Goal: Information Seeking & Learning: Learn about a topic

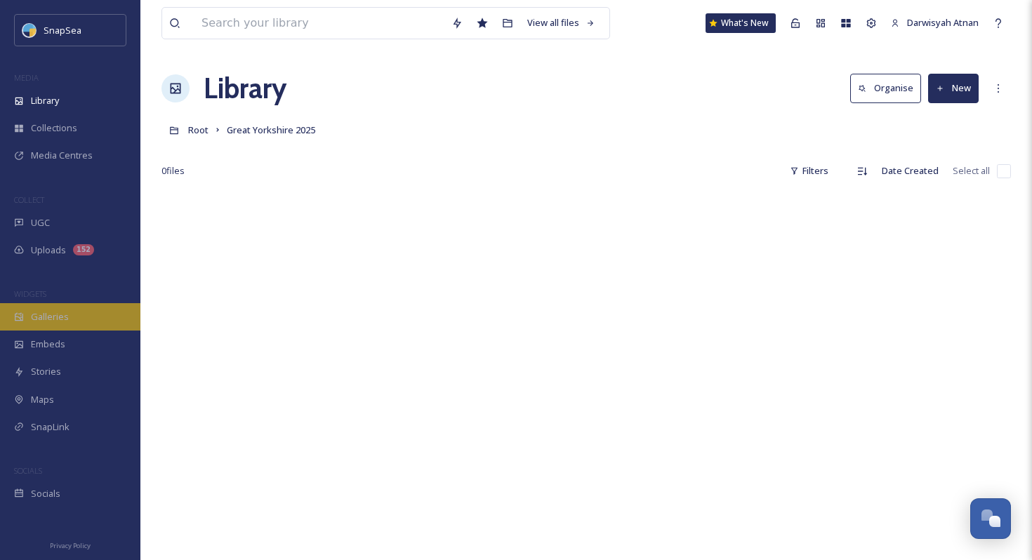
click at [58, 324] on div "Galleries" at bounding box center [70, 316] width 140 height 27
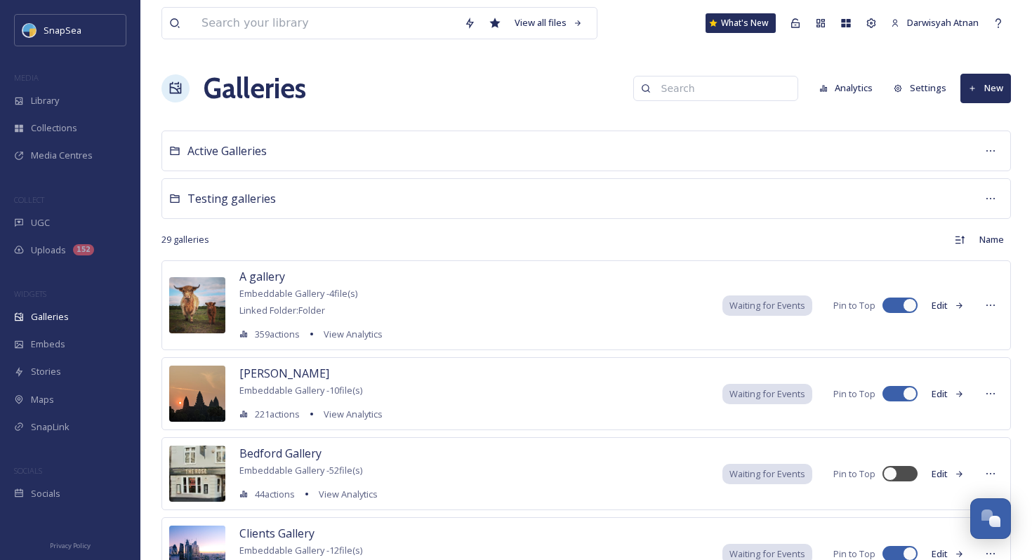
click at [844, 100] on button "Analytics" at bounding box center [846, 87] width 68 height 27
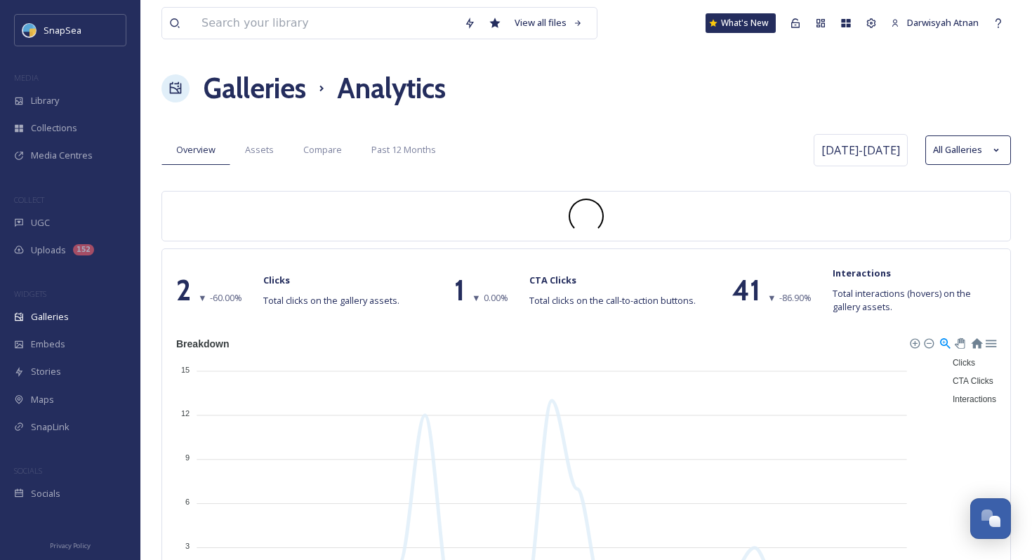
click at [761, 107] on div "Galleries Analytics" at bounding box center [585, 88] width 849 height 42
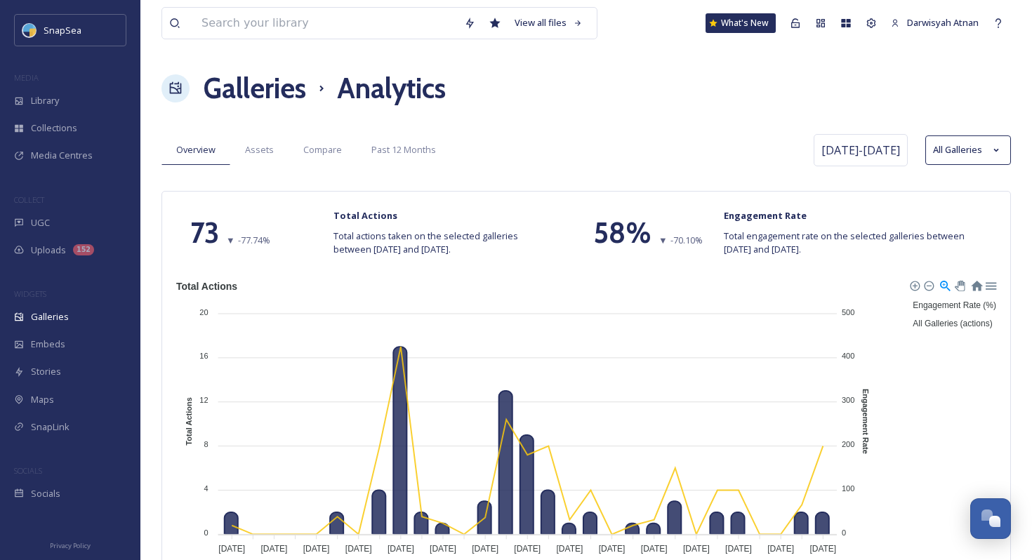
click at [270, 150] on span "Assets" at bounding box center [259, 149] width 29 height 13
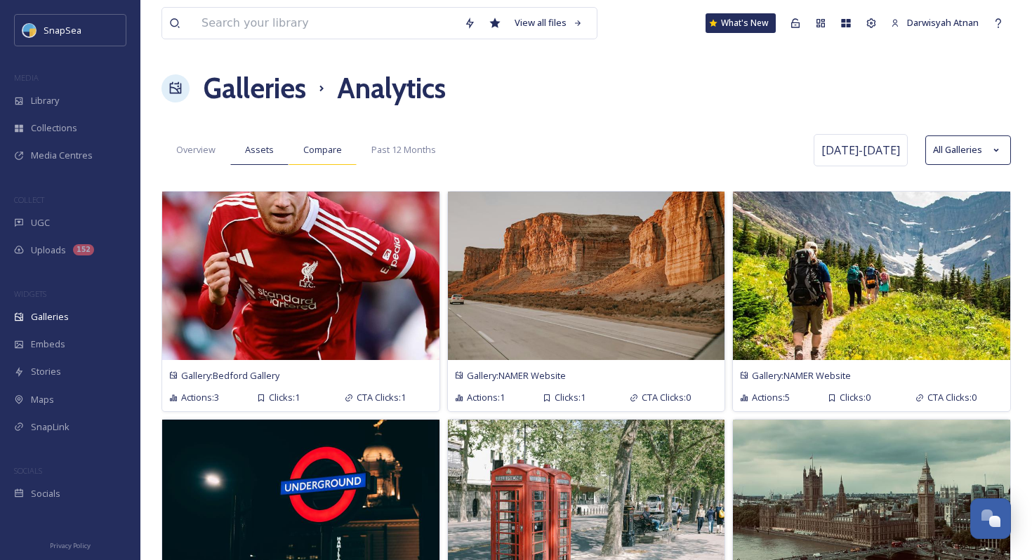
click at [323, 150] on span "Compare" at bounding box center [322, 149] width 39 height 13
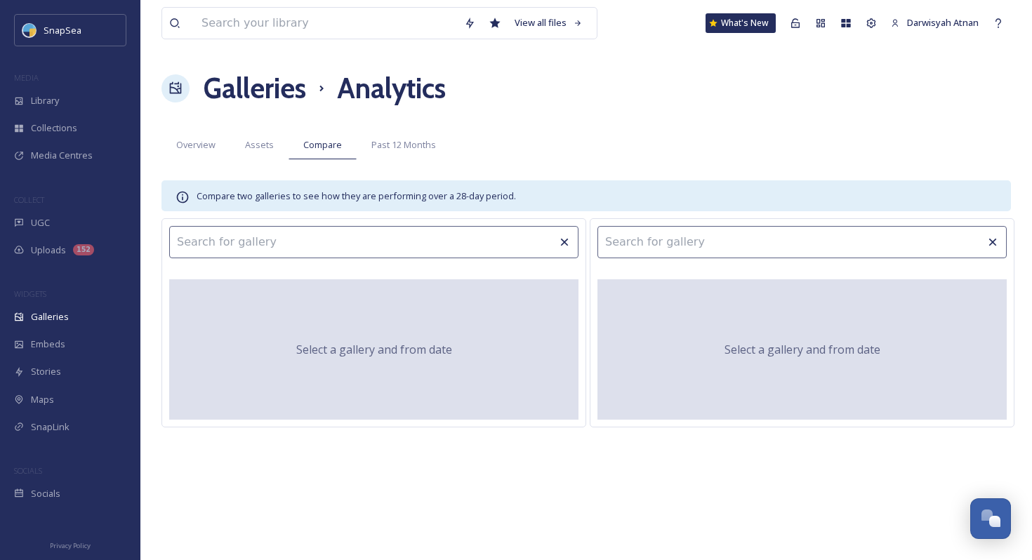
click at [250, 102] on h1 "Galleries" at bounding box center [255, 88] width 102 height 42
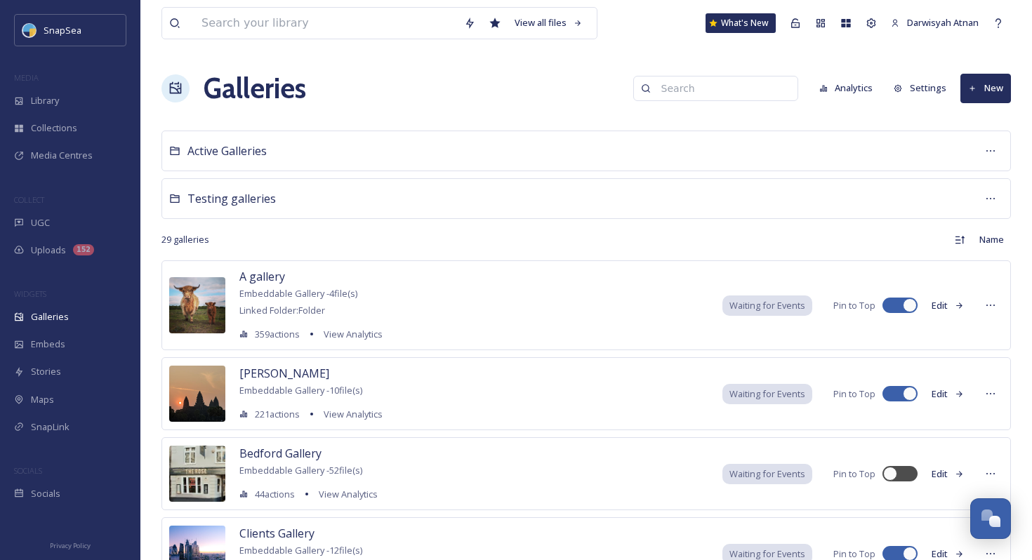
click at [838, 100] on button "Analytics" at bounding box center [846, 87] width 68 height 27
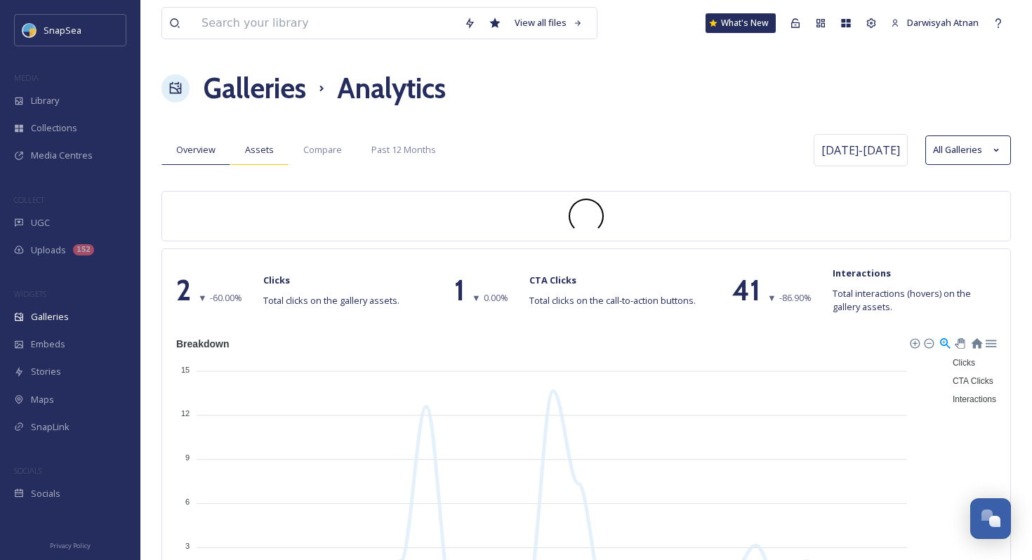
click at [246, 146] on span "Assets" at bounding box center [259, 149] width 29 height 13
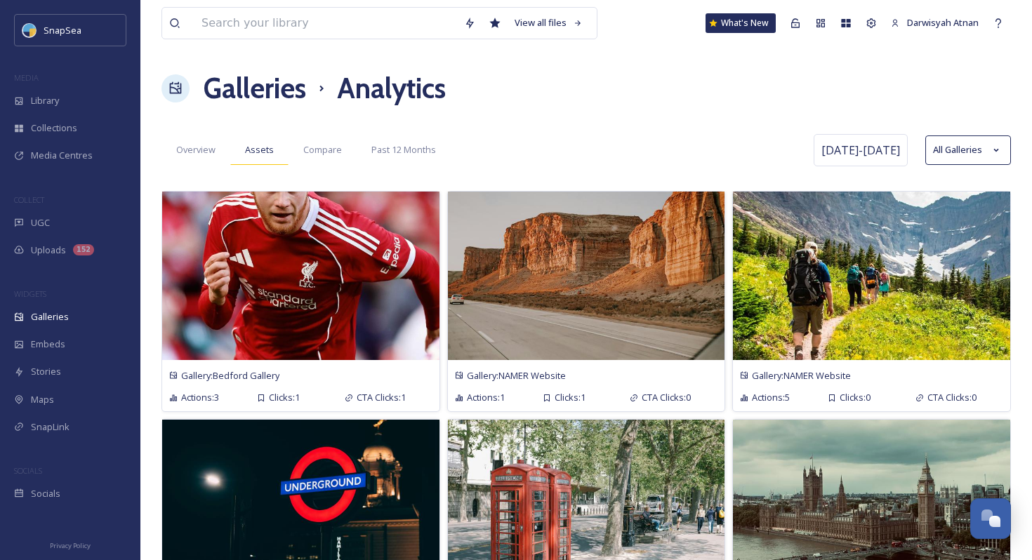
click at [254, 152] on span "Assets" at bounding box center [259, 149] width 29 height 13
click at [576, 136] on div "Overview Assets Compare Past 12 Months" at bounding box center [485, 149] width 648 height 29
click at [766, 145] on div "Overview Assets Compare Past 12 Months" at bounding box center [485, 149] width 648 height 29
click at [943, 160] on button "All Galleries" at bounding box center [968, 149] width 86 height 29
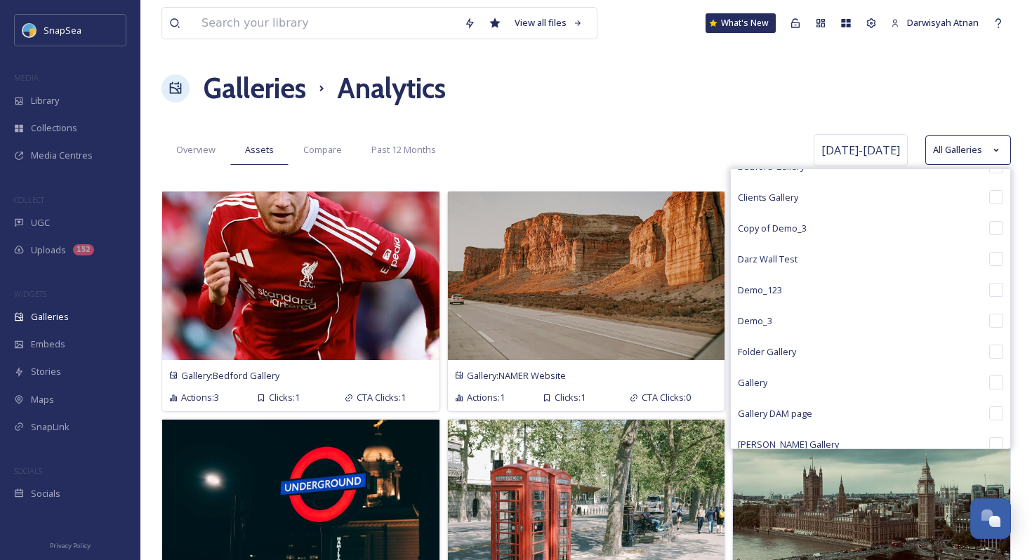
scroll to position [231, 0]
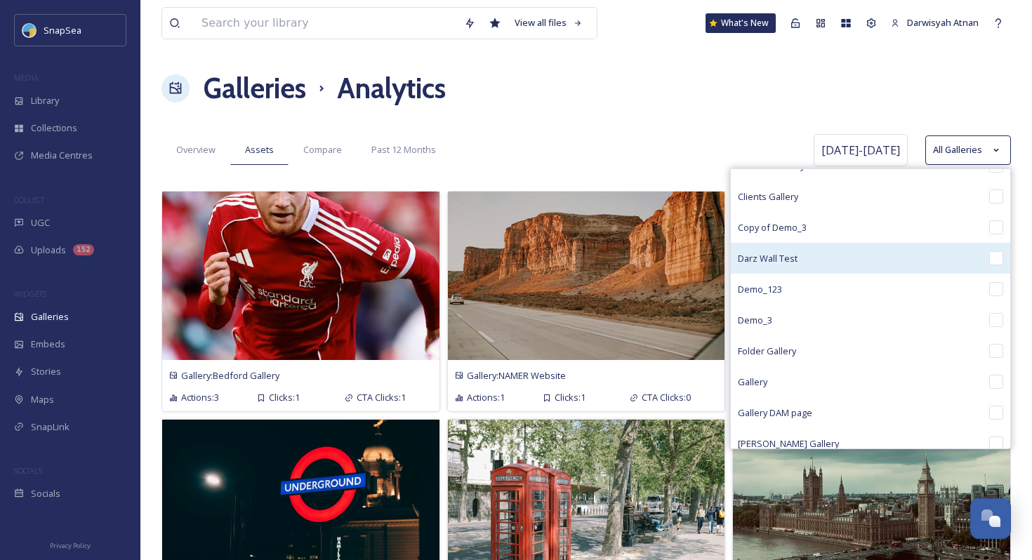
click at [998, 258] on input "checkbox" at bounding box center [996, 258] width 14 height 14
checkbox input "true"
checkbox input "false"
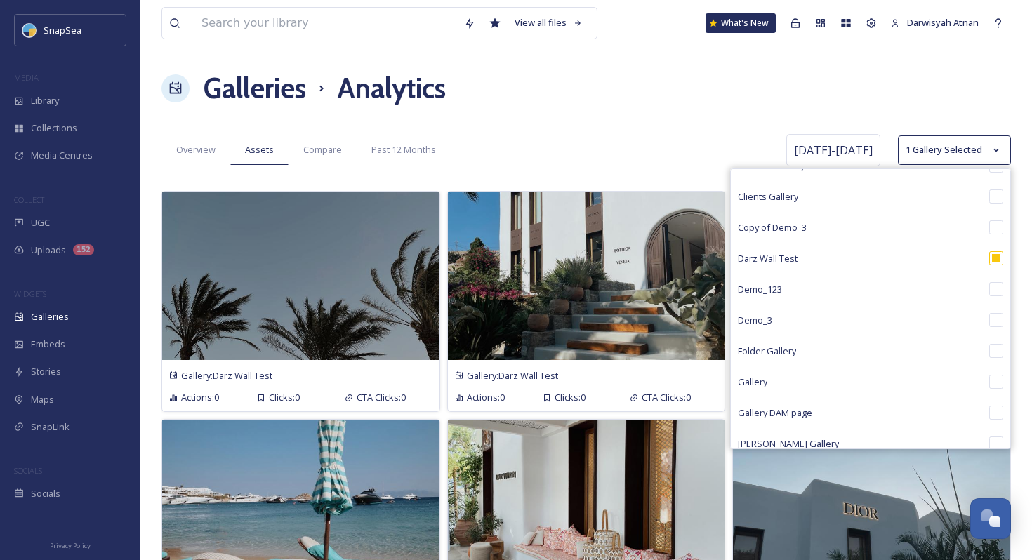
click at [734, 92] on div "Galleries Analytics" at bounding box center [585, 88] width 849 height 42
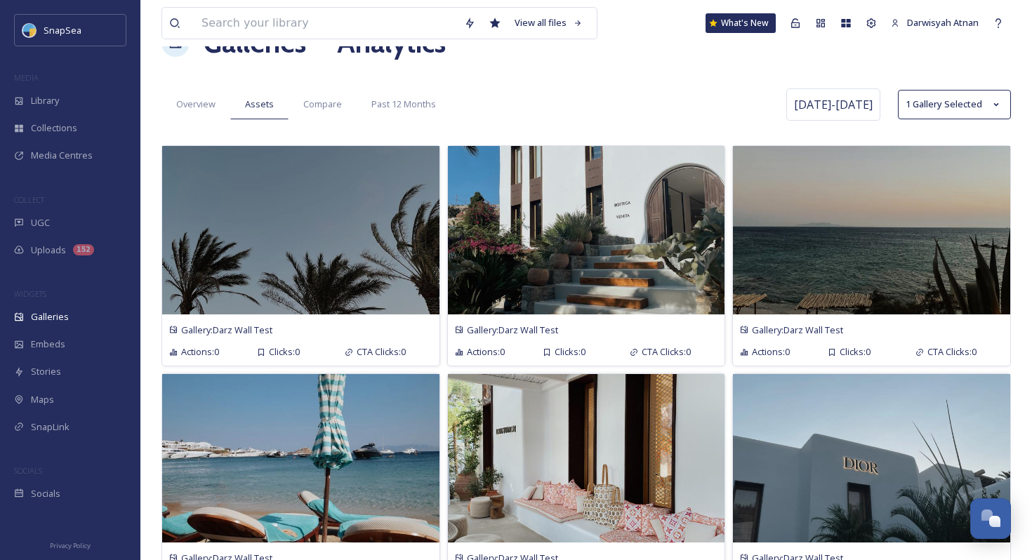
scroll to position [0, 0]
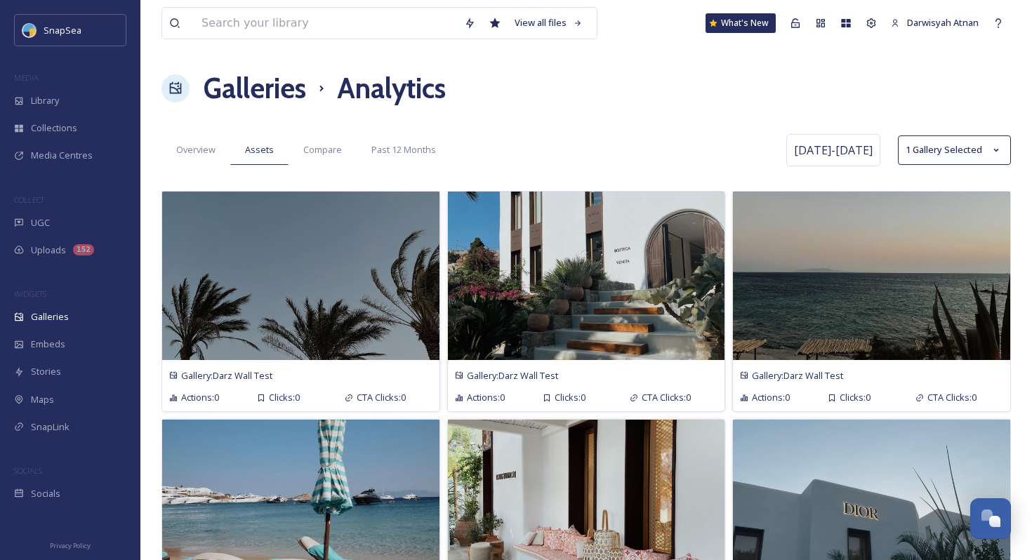
click at [633, 133] on div "Overview Assets Compare Past 12 Months [DATE] - [DATE] 1 Gallery Selected" at bounding box center [585, 150] width 849 height 39
click at [704, 145] on div "Overview Assets Compare Past 12 Months" at bounding box center [471, 149] width 621 height 29
click at [986, 152] on button "1 Gallery Selected" at bounding box center [954, 149] width 113 height 29
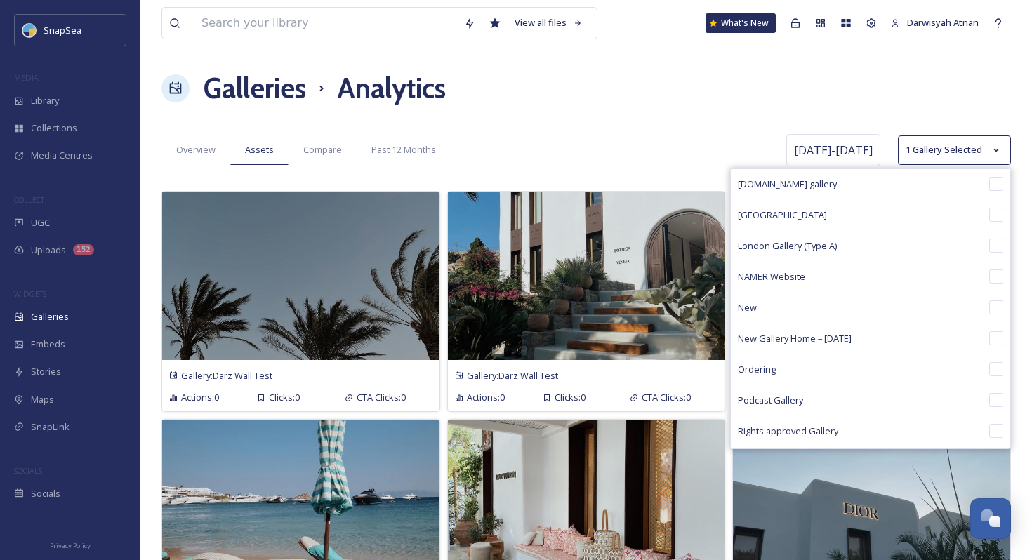
scroll to position [553, 0]
click at [719, 123] on div "View all files What's New Darwisyah Atnan Galleries Analytics Overview Assets C…" at bounding box center [585, 328] width 891 height 657
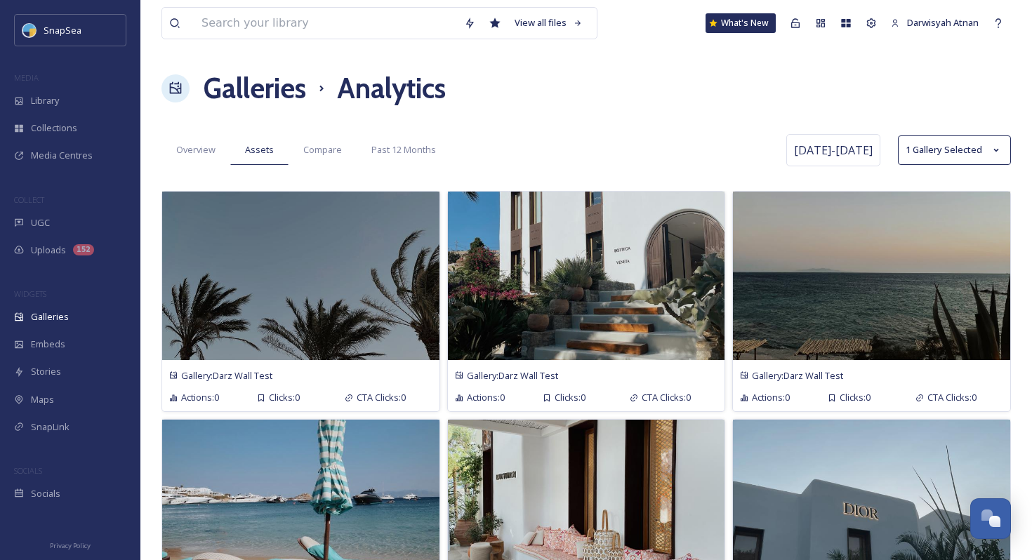
click at [942, 151] on button "1 Gallery Selected" at bounding box center [954, 149] width 113 height 29
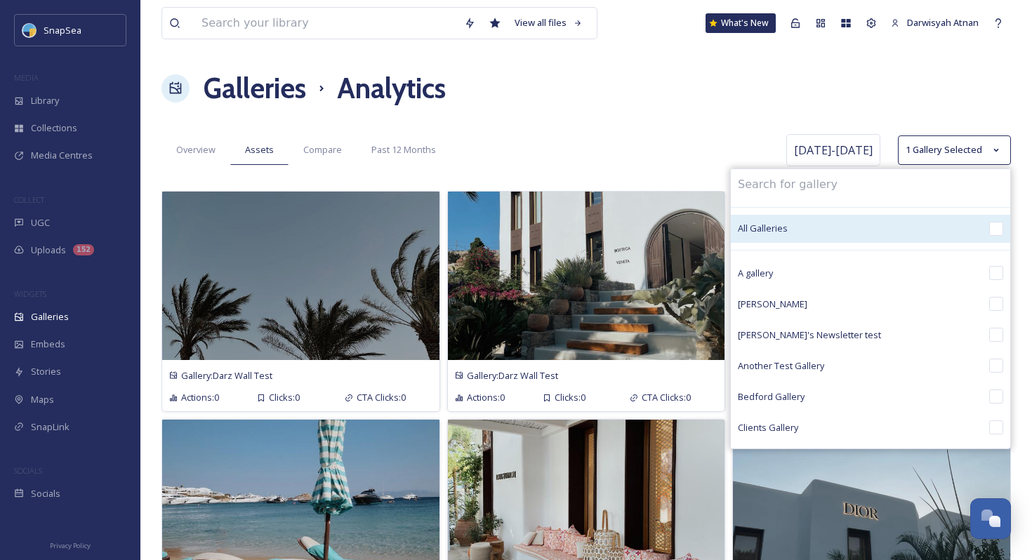
click at [999, 230] on input "checkbox" at bounding box center [996, 229] width 14 height 14
checkbox input "true"
checkbox input "false"
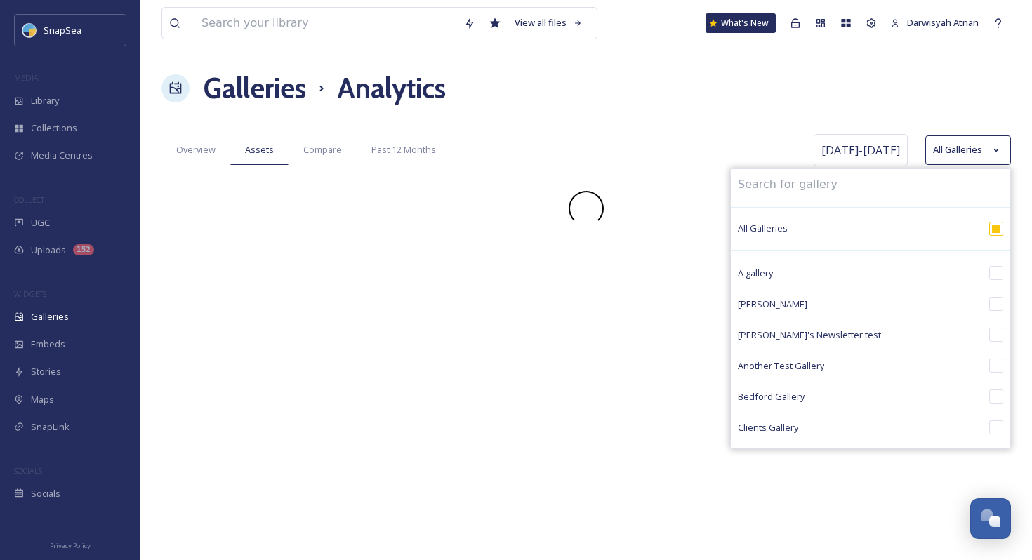
click at [726, 61] on div "View all files What's New Darwisyah Atnan Galleries Analytics Overview Assets C…" at bounding box center [585, 280] width 891 height 560
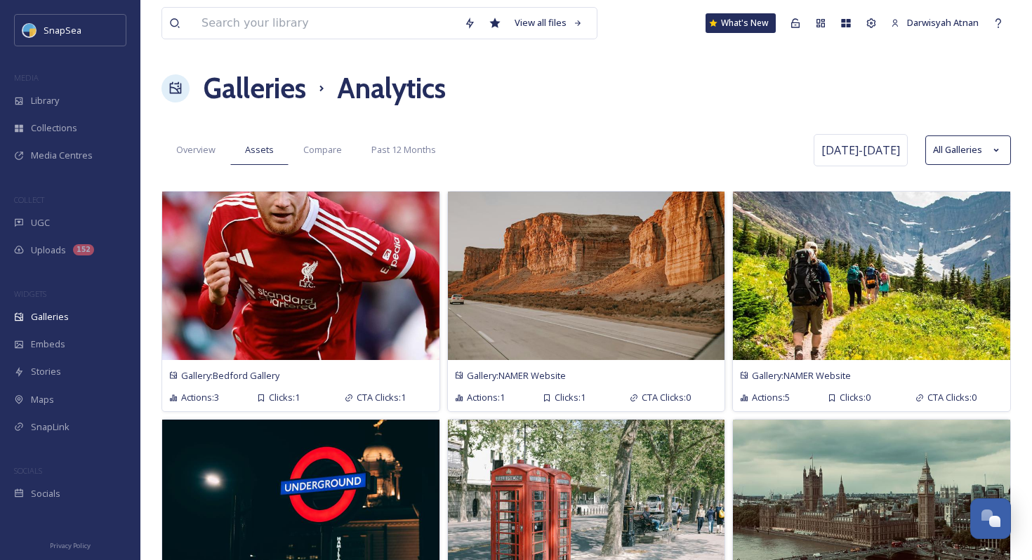
click at [738, 136] on div "Overview Assets Compare Past 12 Months" at bounding box center [485, 149] width 648 height 29
click at [735, 155] on div "Overview Assets Compare Past 12 Months" at bounding box center [485, 149] width 648 height 29
click at [278, 91] on h1 "Galleries" at bounding box center [255, 88] width 102 height 42
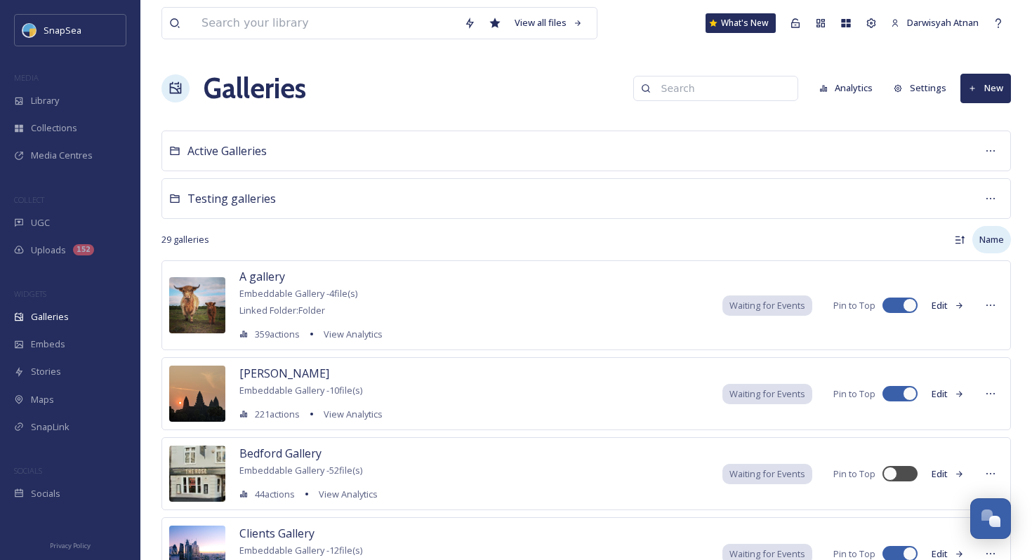
click at [994, 244] on div "Name" at bounding box center [991, 239] width 39 height 27
click at [985, 294] on div "Actions" at bounding box center [974, 298] width 69 height 27
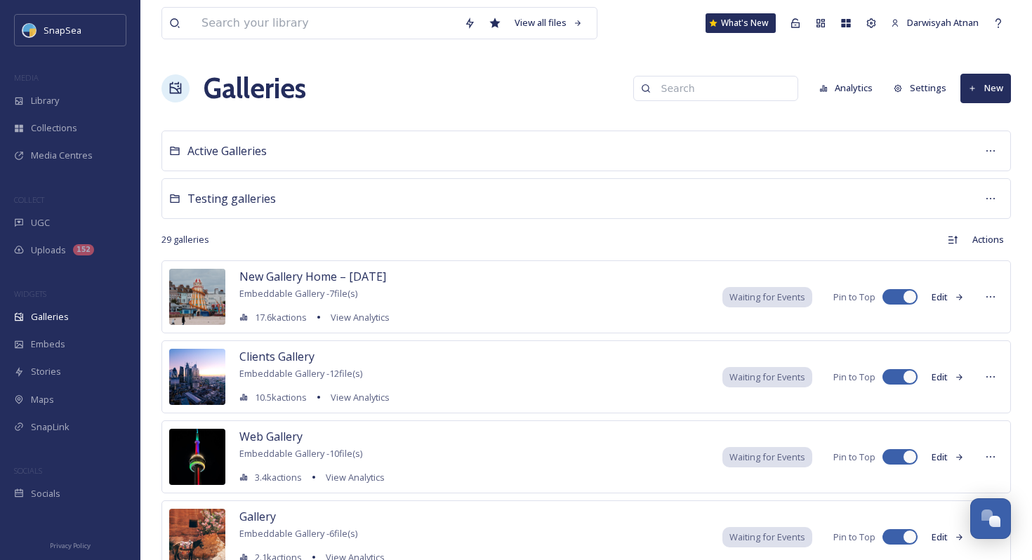
click at [849, 243] on div "Actions" at bounding box center [798, 239] width 425 height 27
click at [969, 238] on div "Actions" at bounding box center [988, 239] width 46 height 27
click at [922, 235] on div "Actions" at bounding box center [798, 239] width 425 height 27
click at [615, 93] on div "Galleries Analytics Settings New" at bounding box center [585, 88] width 849 height 42
click at [307, 281] on span "New Gallery Home – [DATE]" at bounding box center [312, 276] width 147 height 15
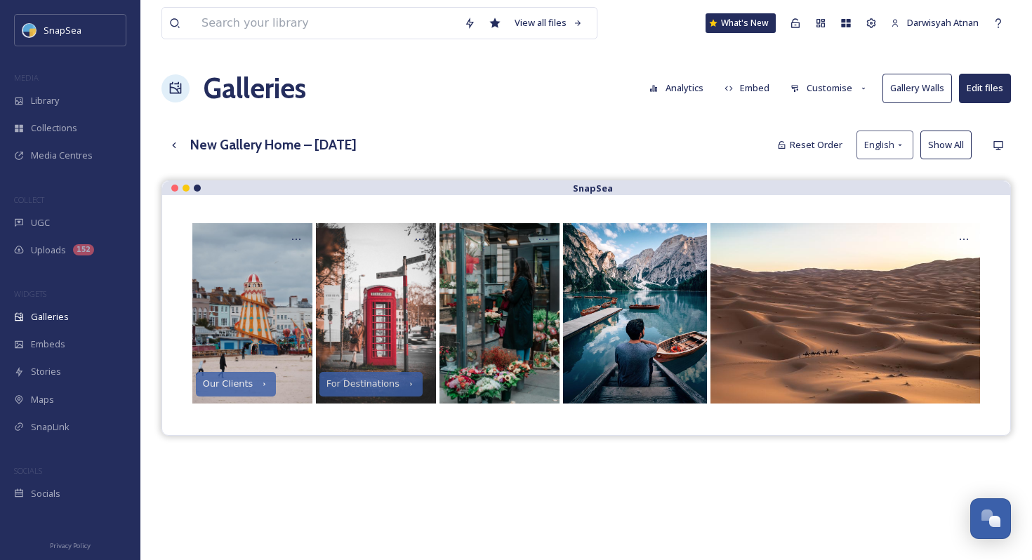
click at [858, 86] on button "Customise" at bounding box center [829, 87] width 92 height 27
click at [606, 128] on div "View all files What's New Darwisyah Atnan Galleries Analytics Embed Customise G…" at bounding box center [585, 380] width 891 height 761
click at [981, 81] on button "Edit files" at bounding box center [985, 88] width 52 height 29
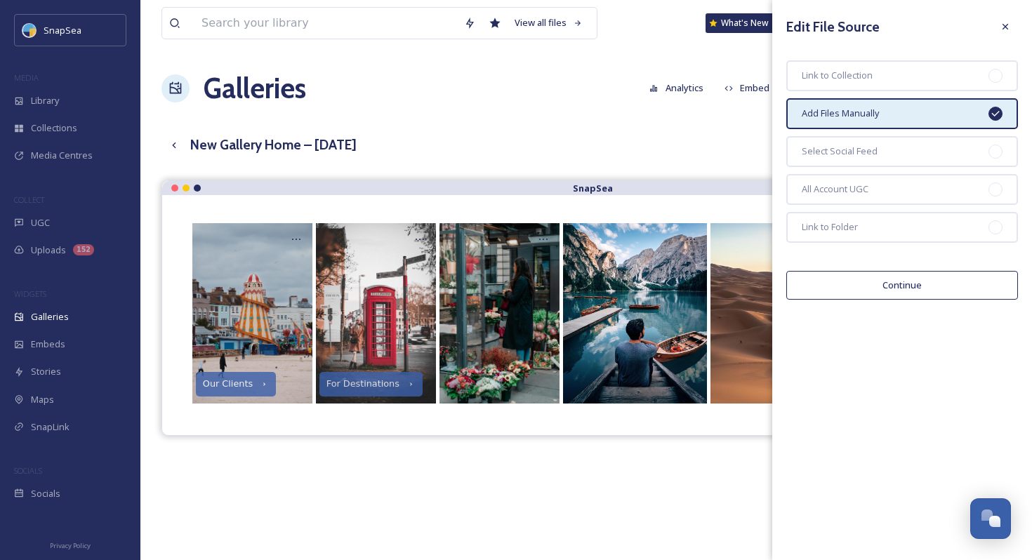
click at [597, 95] on div "Galleries Analytics Embed Customise Gallery Walls Edit files" at bounding box center [585, 88] width 849 height 42
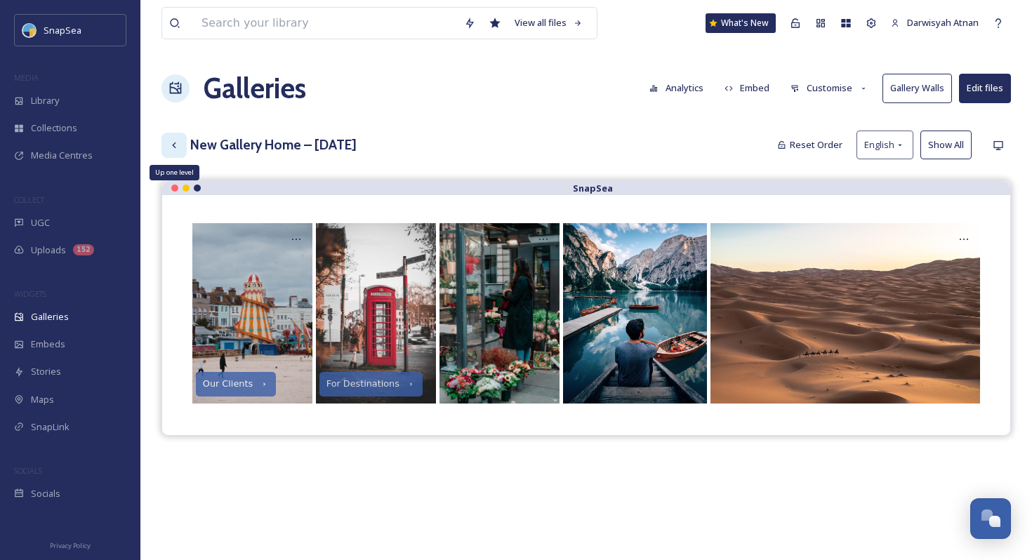
click at [182, 145] on div "Up one level" at bounding box center [173, 145] width 25 height 25
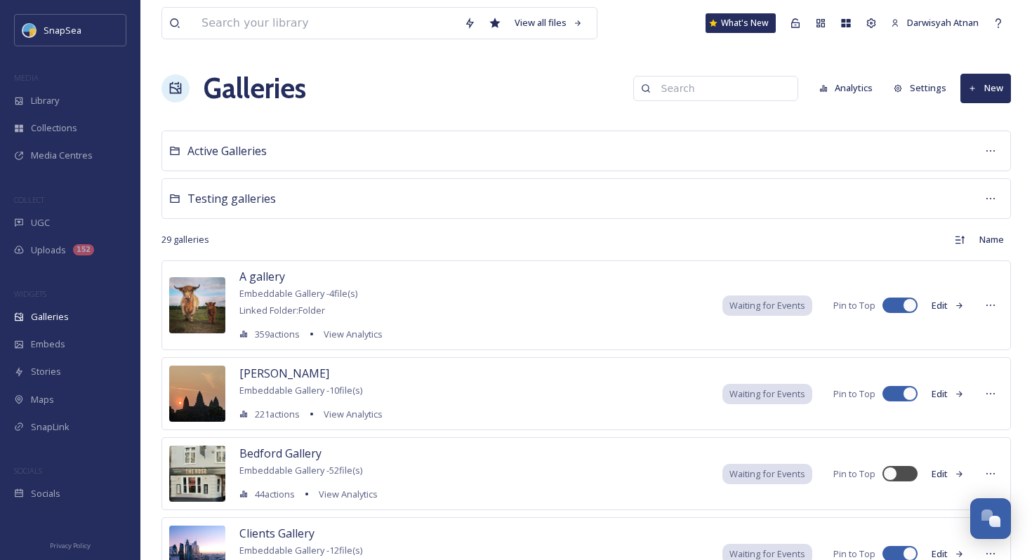
click at [843, 94] on button "Analytics" at bounding box center [846, 87] width 68 height 27
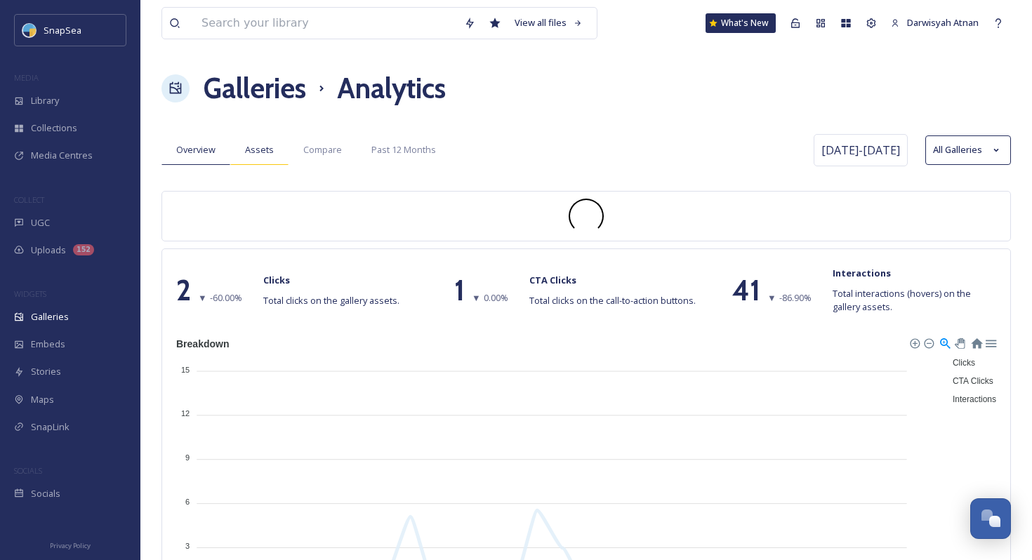
click at [249, 139] on div "Assets" at bounding box center [259, 149] width 58 height 29
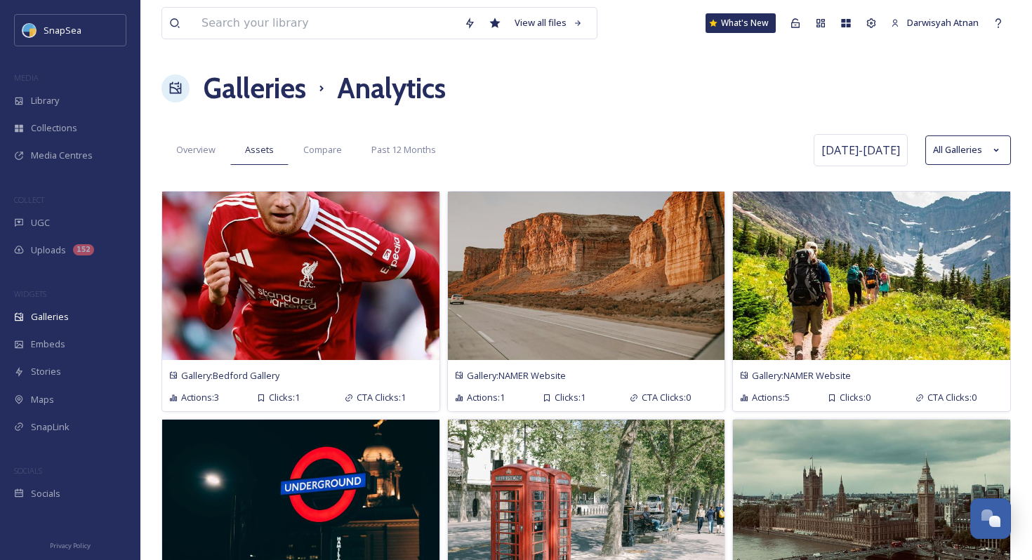
click at [279, 92] on h1 "Galleries" at bounding box center [255, 88] width 102 height 42
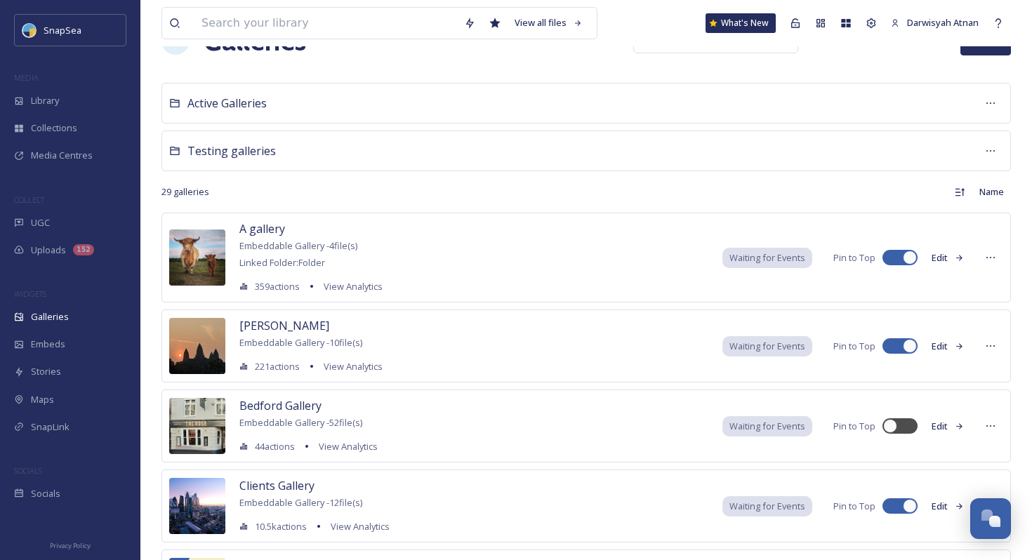
scroll to position [61, 0]
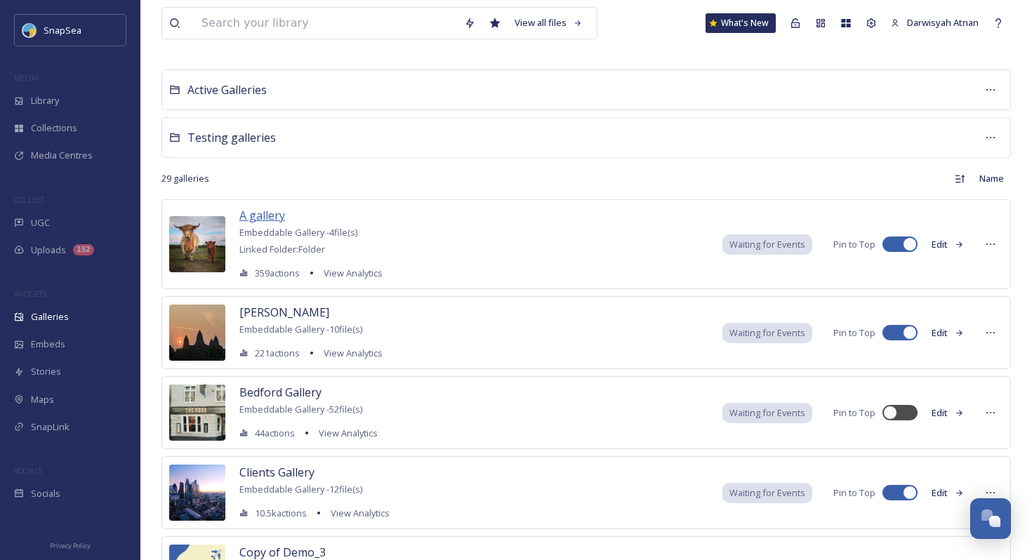
click at [259, 223] on span "A gallery" at bounding box center [262, 215] width 46 height 17
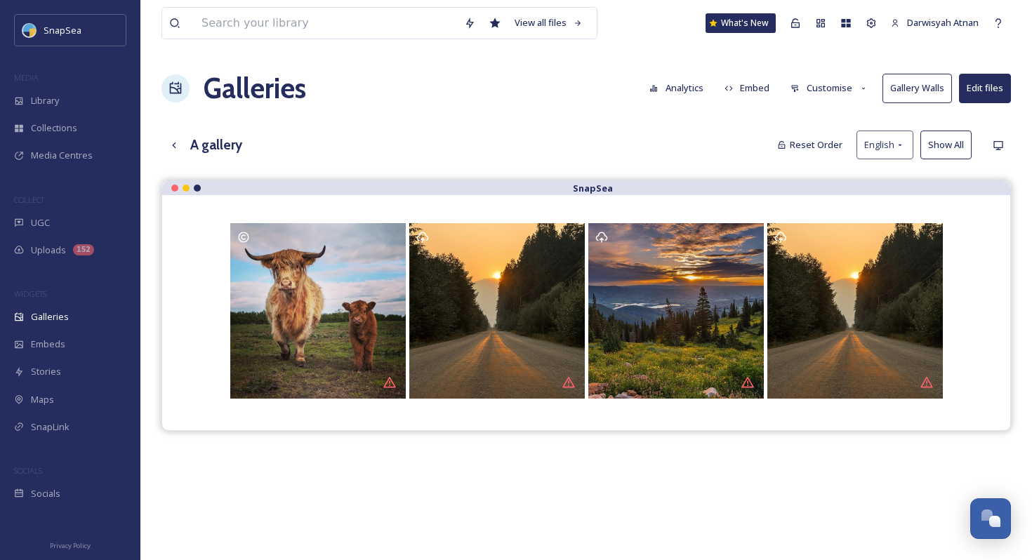
click at [685, 94] on button "Analytics" at bounding box center [676, 87] width 68 height 27
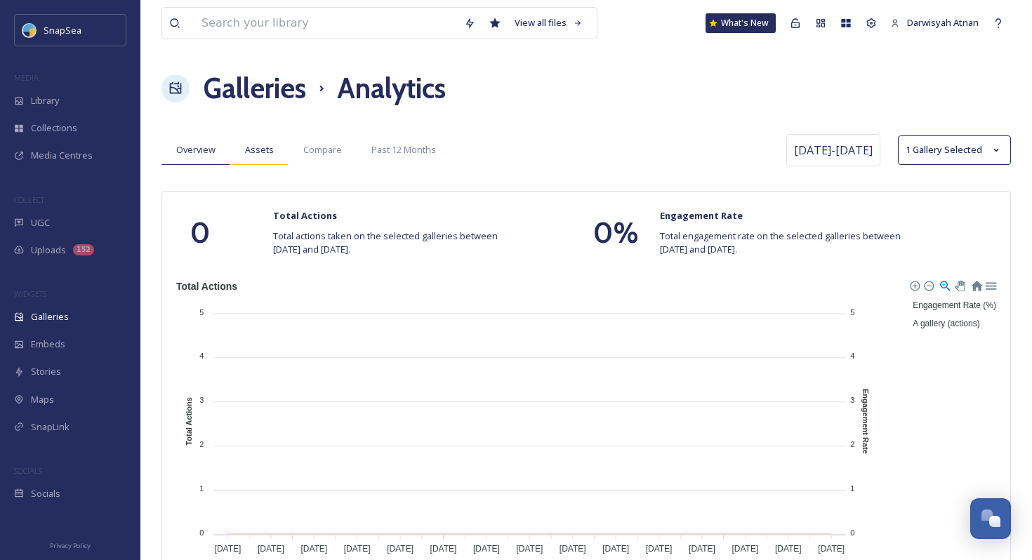
click at [258, 152] on span "Assets" at bounding box center [259, 149] width 29 height 13
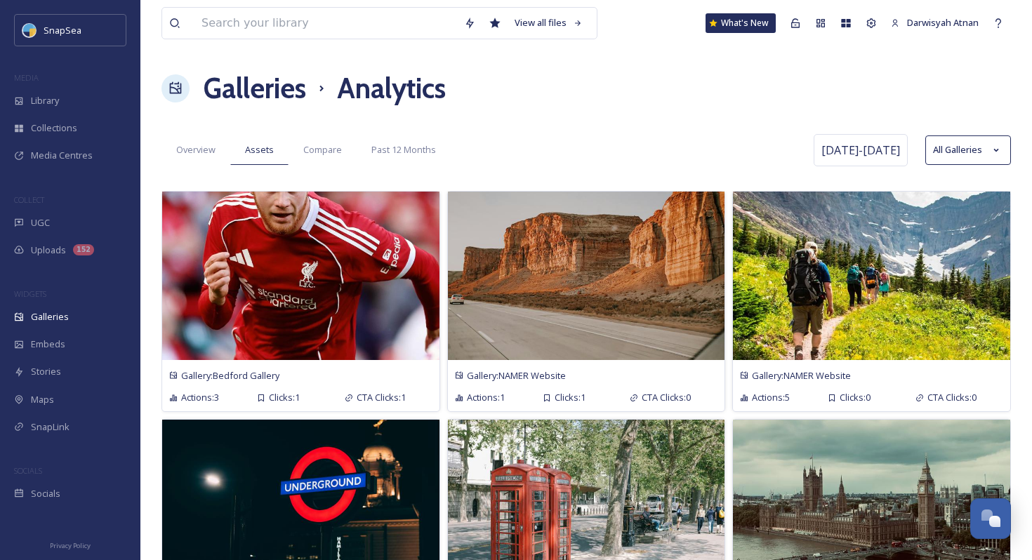
click at [987, 166] on div "Overview Assets Compare Past 12 Months [DATE] - [DATE] All Galleries" at bounding box center [585, 150] width 849 height 39
click at [987, 152] on button "All Galleries" at bounding box center [968, 149] width 86 height 29
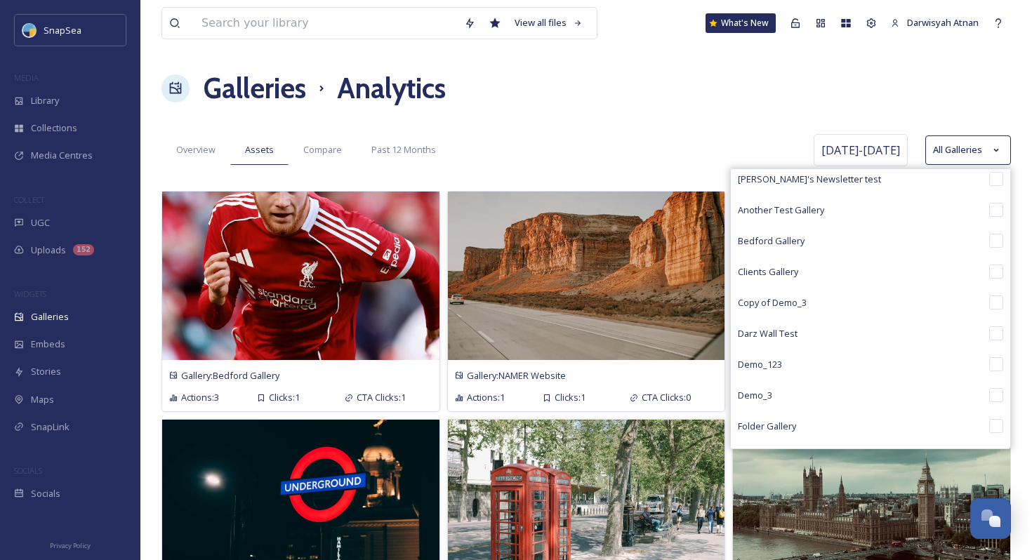
scroll to position [239, 0]
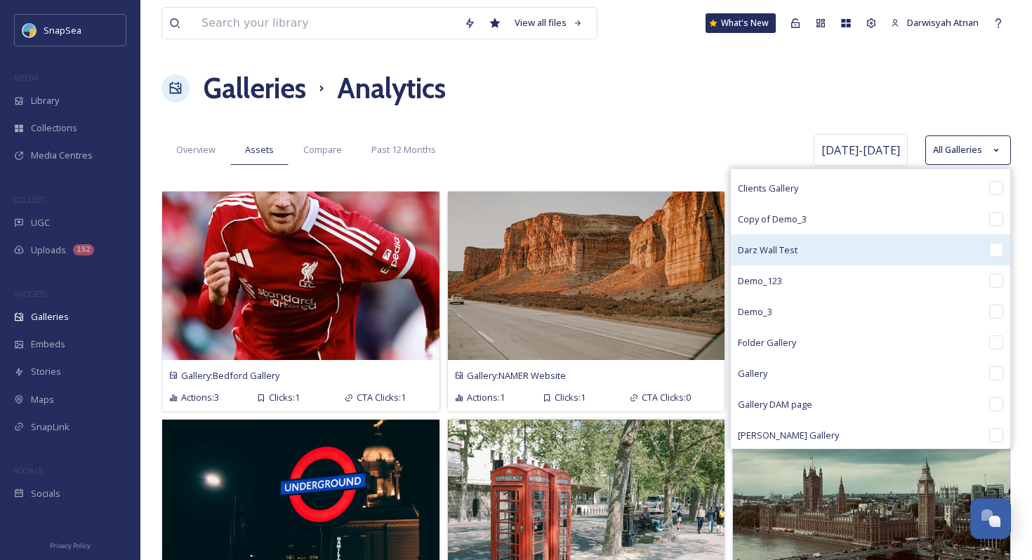
click at [801, 253] on div "Darz Wall Test" at bounding box center [870, 249] width 279 height 31
checkbox input "false"
checkbox input "true"
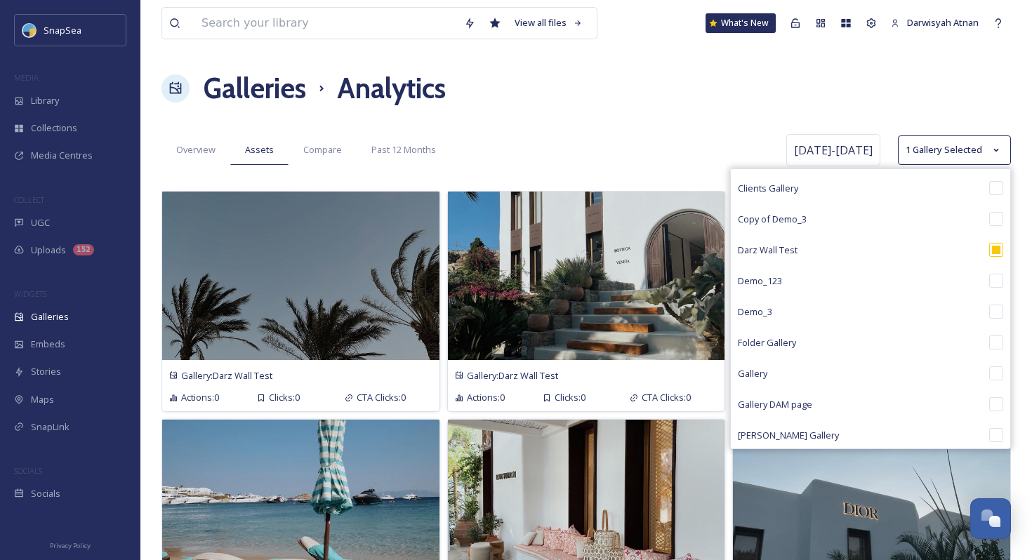
click at [700, 126] on div "View all files What's New Darwisyah Atnan Galleries Analytics Overview Assets C…" at bounding box center [585, 328] width 891 height 657
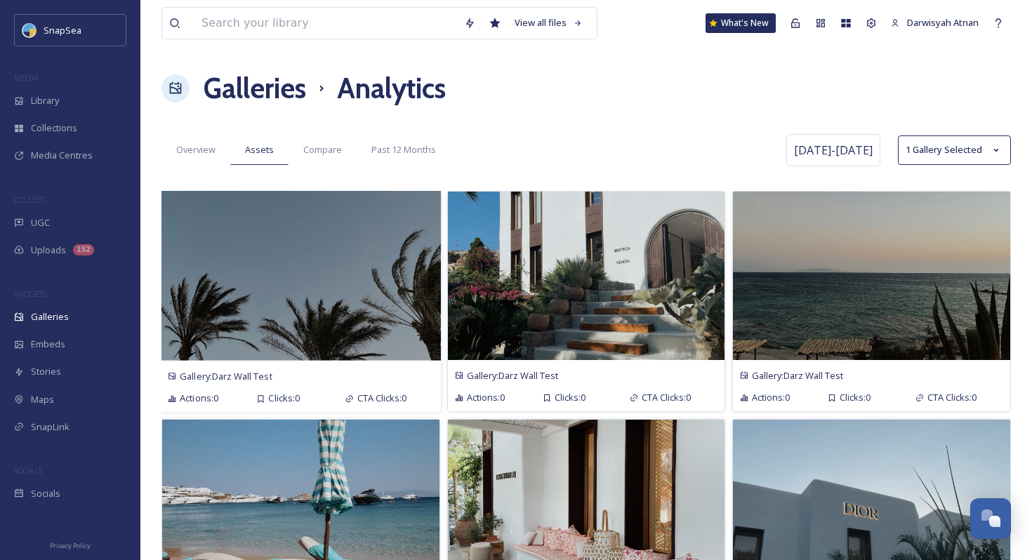
scroll to position [97, 0]
